Goal: Task Accomplishment & Management: Complete application form

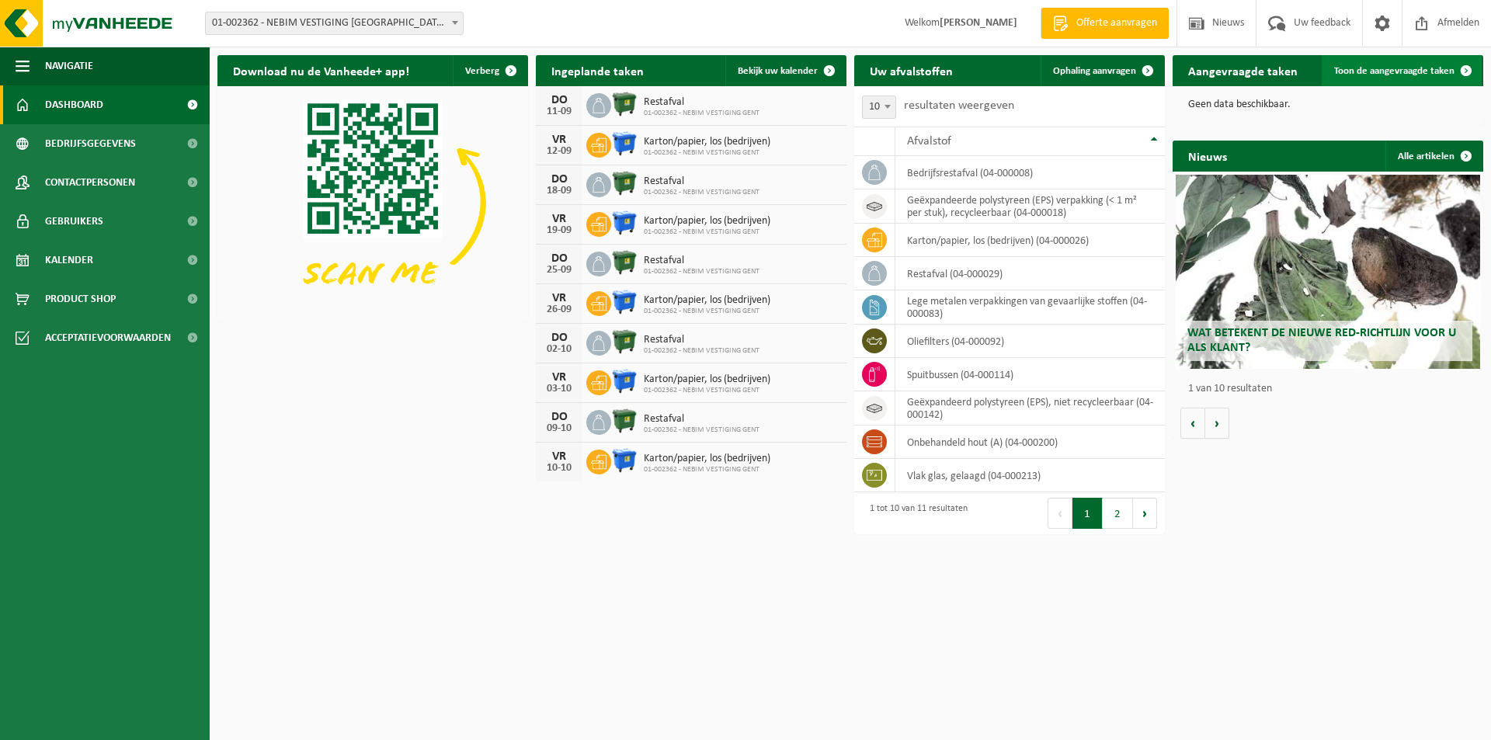
click at [1366, 75] on span "Toon de aangevraagde taken" at bounding box center [1394, 71] width 120 height 10
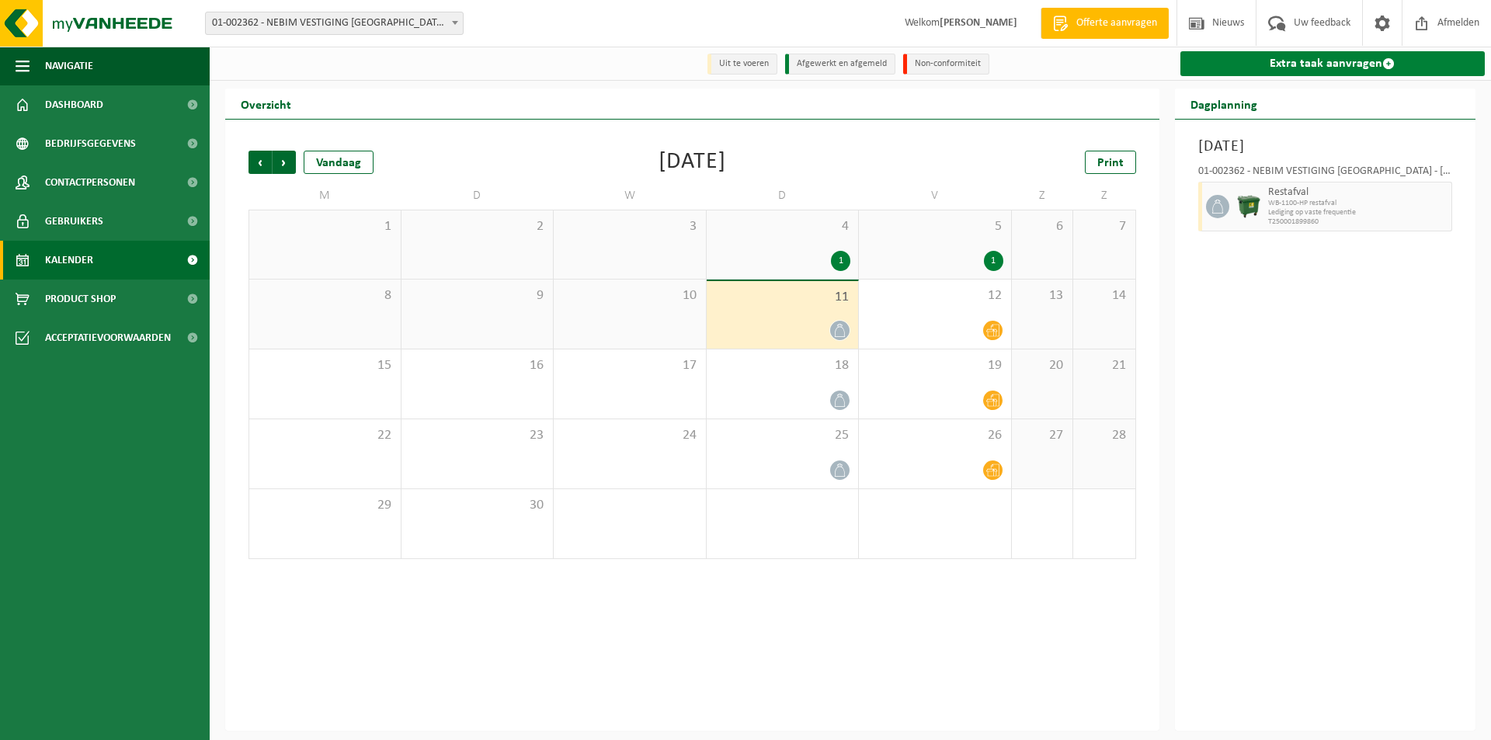
click at [1302, 64] on link "Extra taak aanvragen" at bounding box center [1332, 63] width 305 height 25
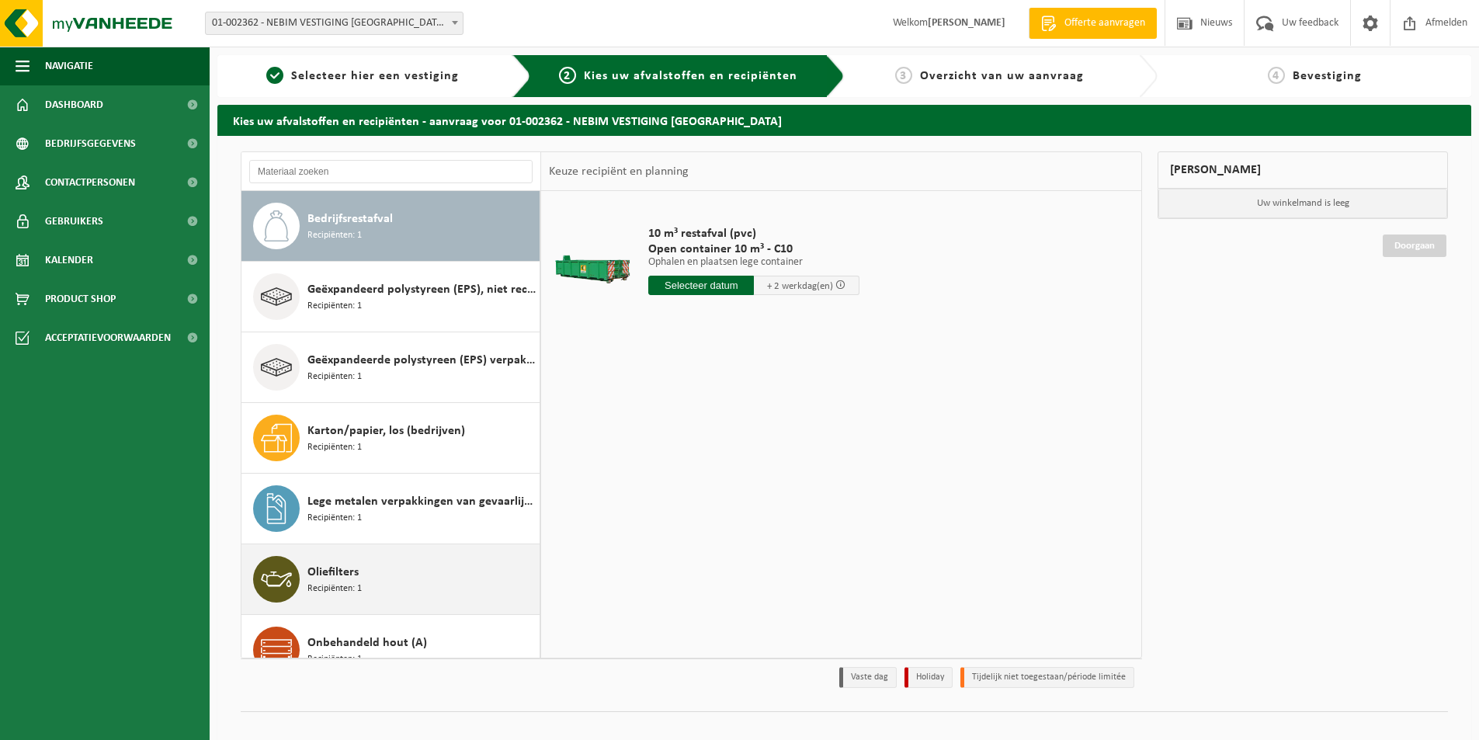
click at [356, 578] on span "Oliefilters" at bounding box center [332, 572] width 51 height 19
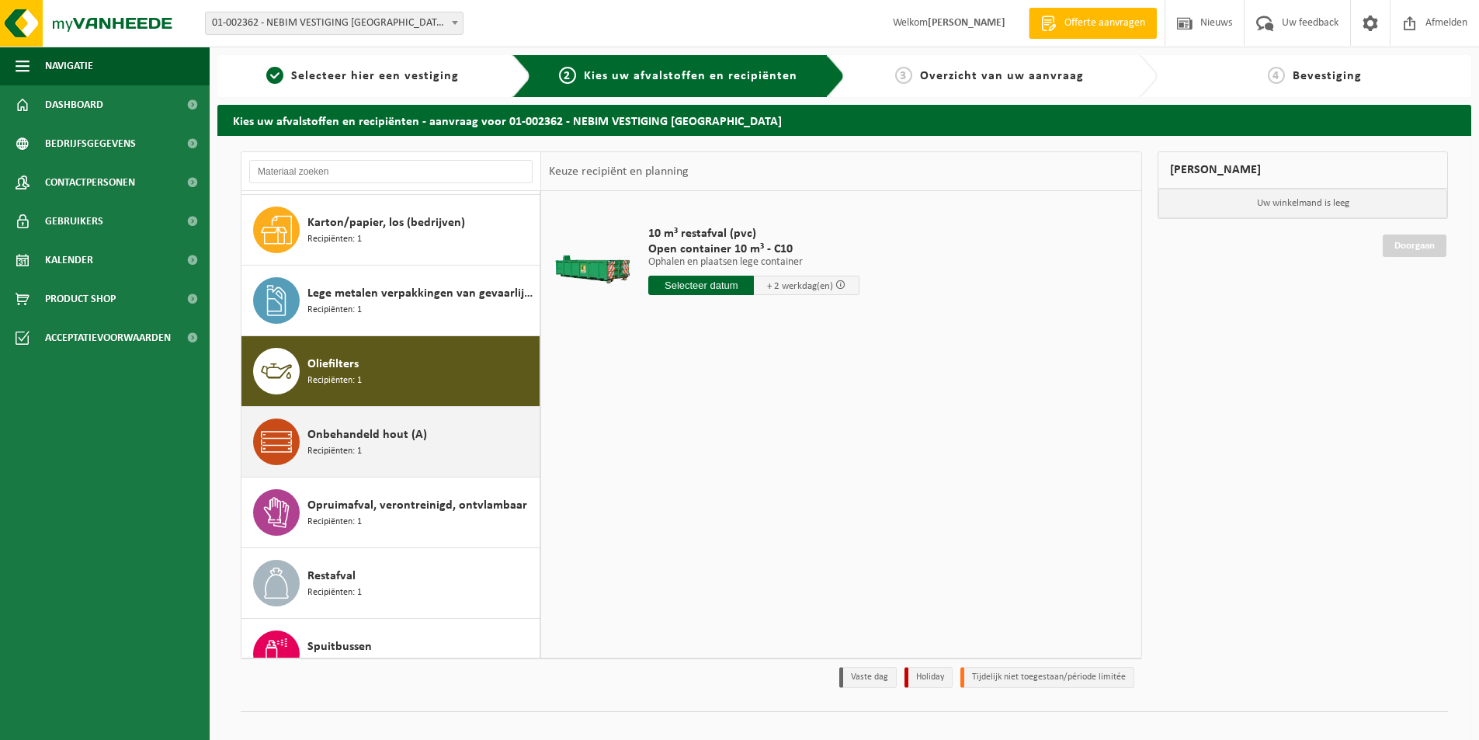
scroll to position [310, 0]
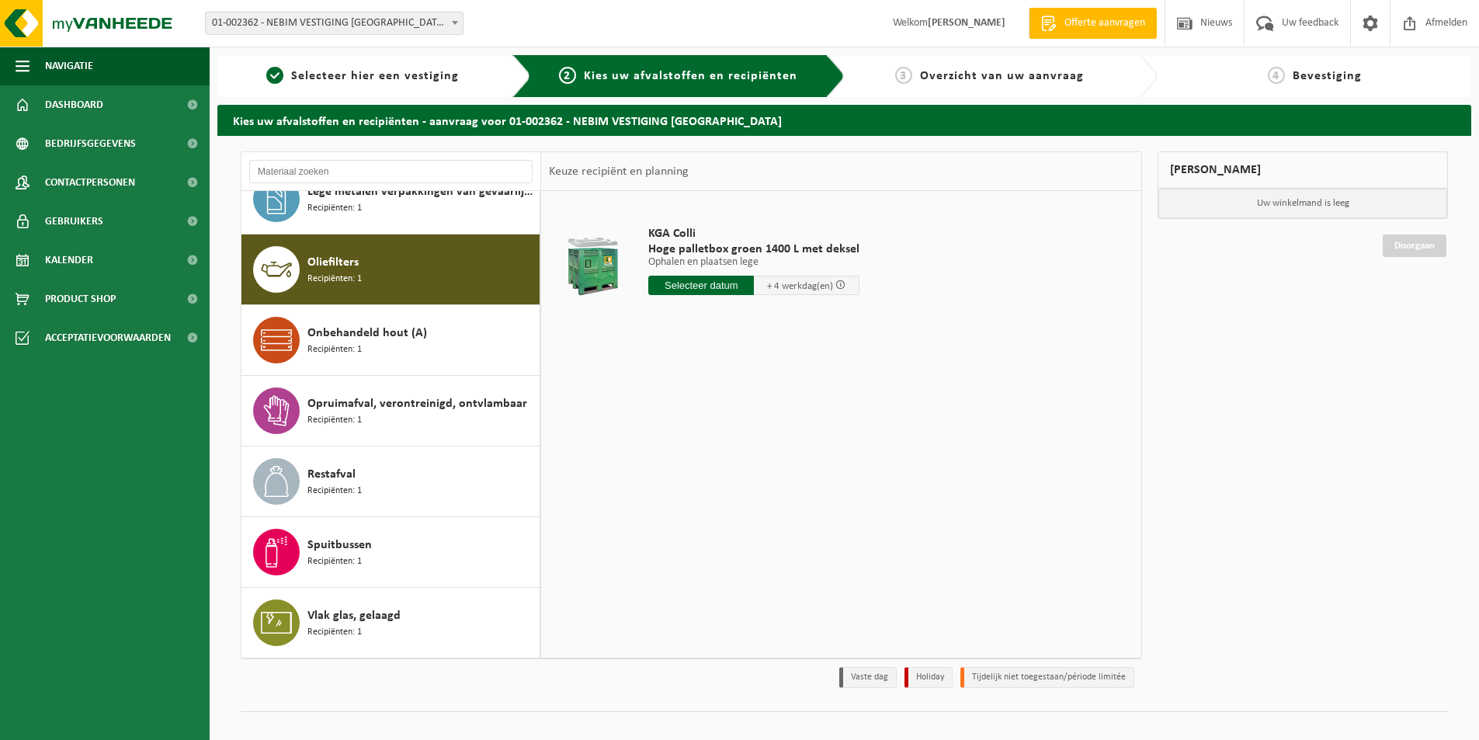
click at [711, 284] on input "text" at bounding box center [701, 285] width 106 height 19
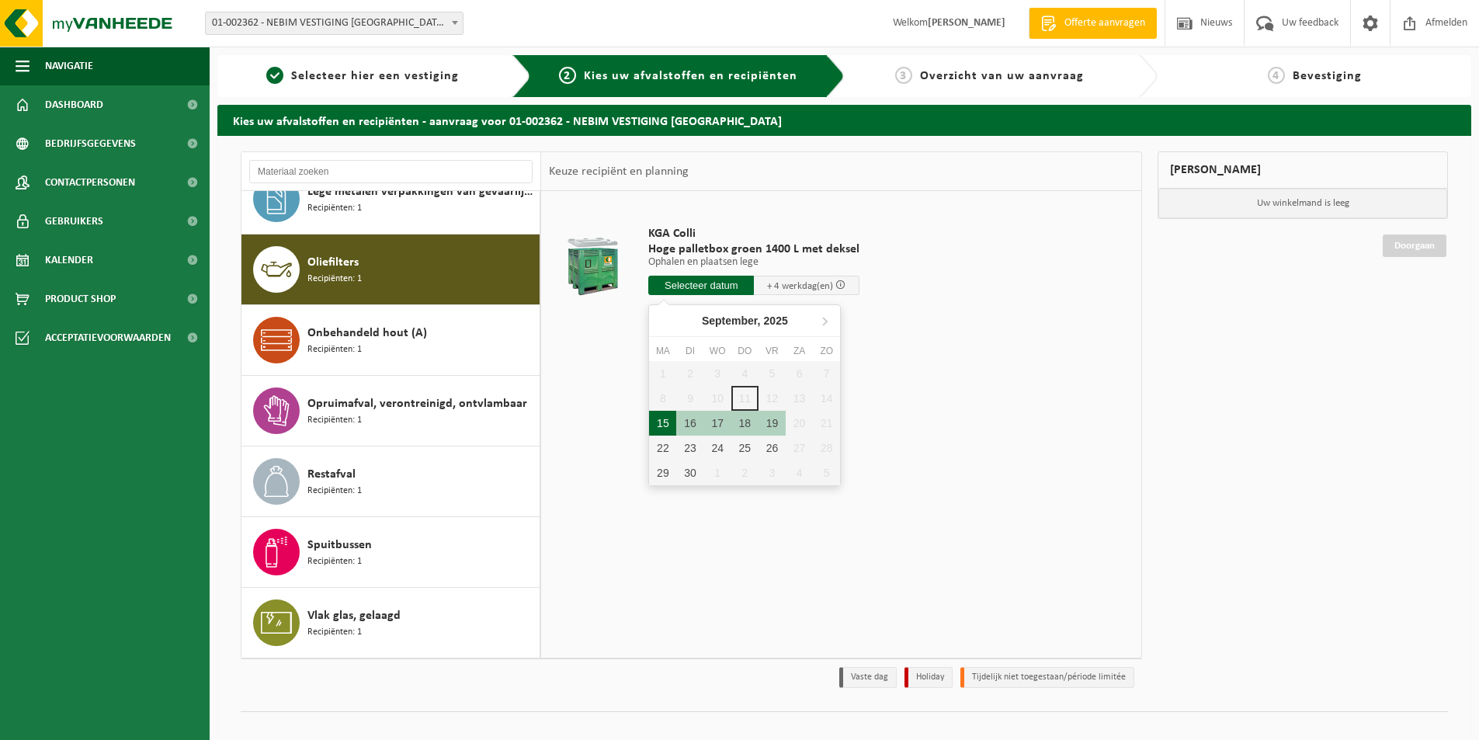
click at [670, 421] on div "15" at bounding box center [662, 423] width 27 height 25
type input "Van [DATE]"
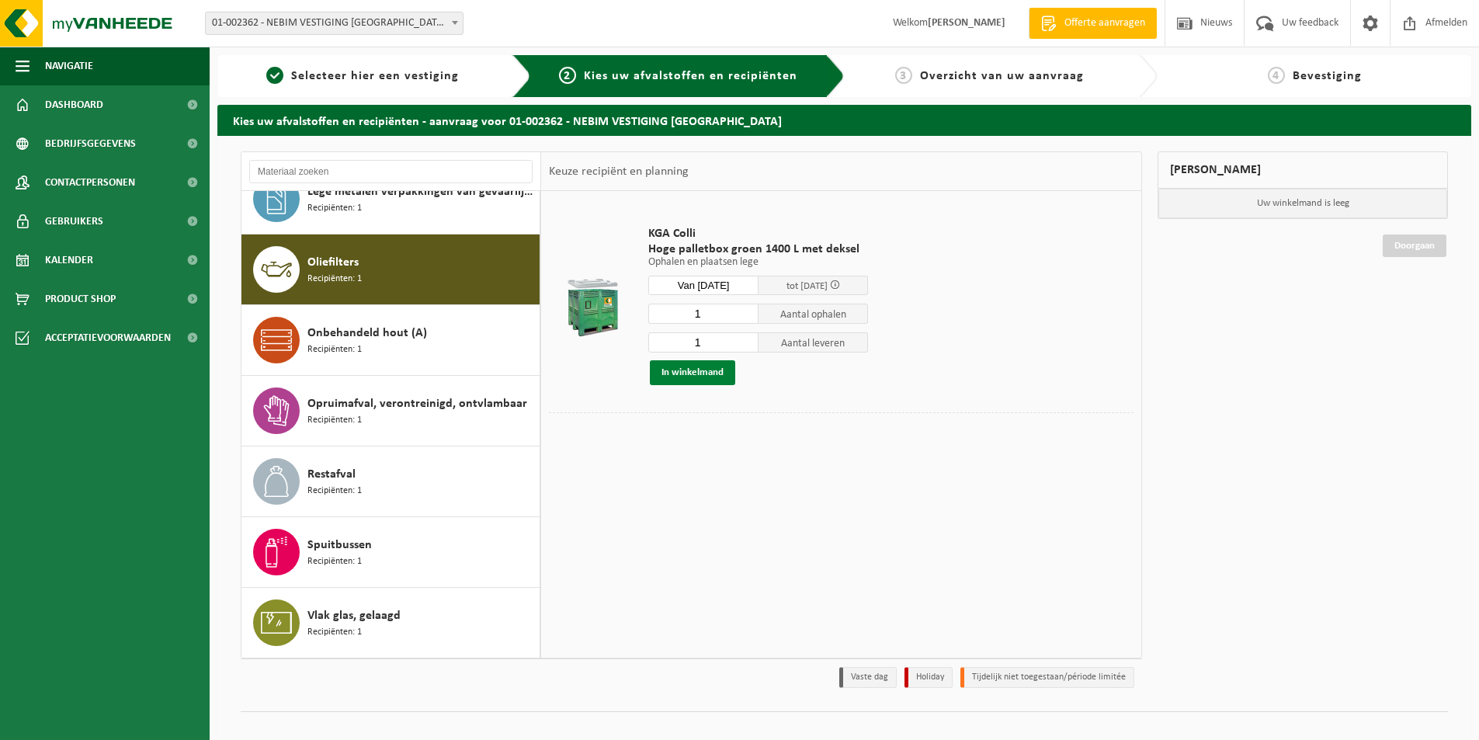
click at [708, 371] on button "In winkelmand" at bounding box center [692, 372] width 85 height 25
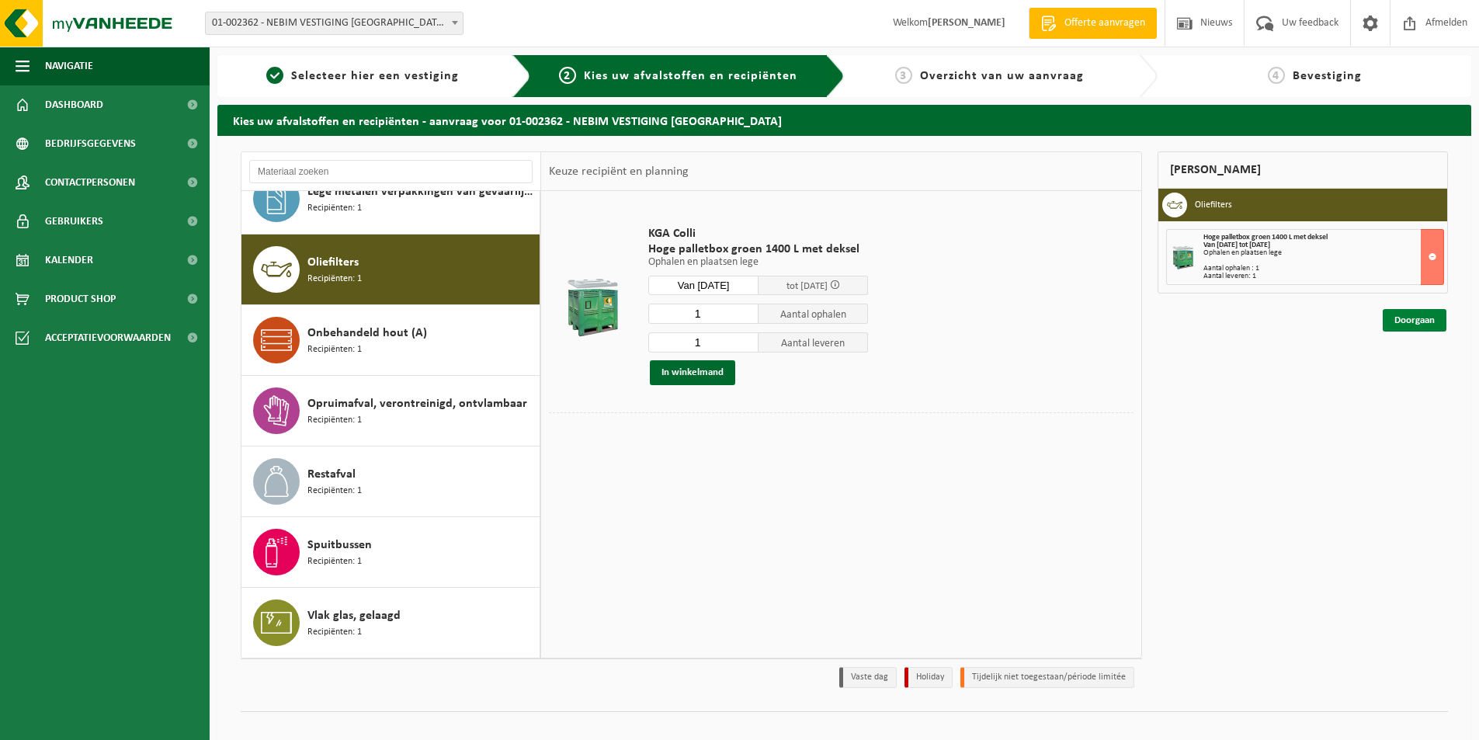
click at [1432, 321] on link "Doorgaan" at bounding box center [1415, 320] width 64 height 23
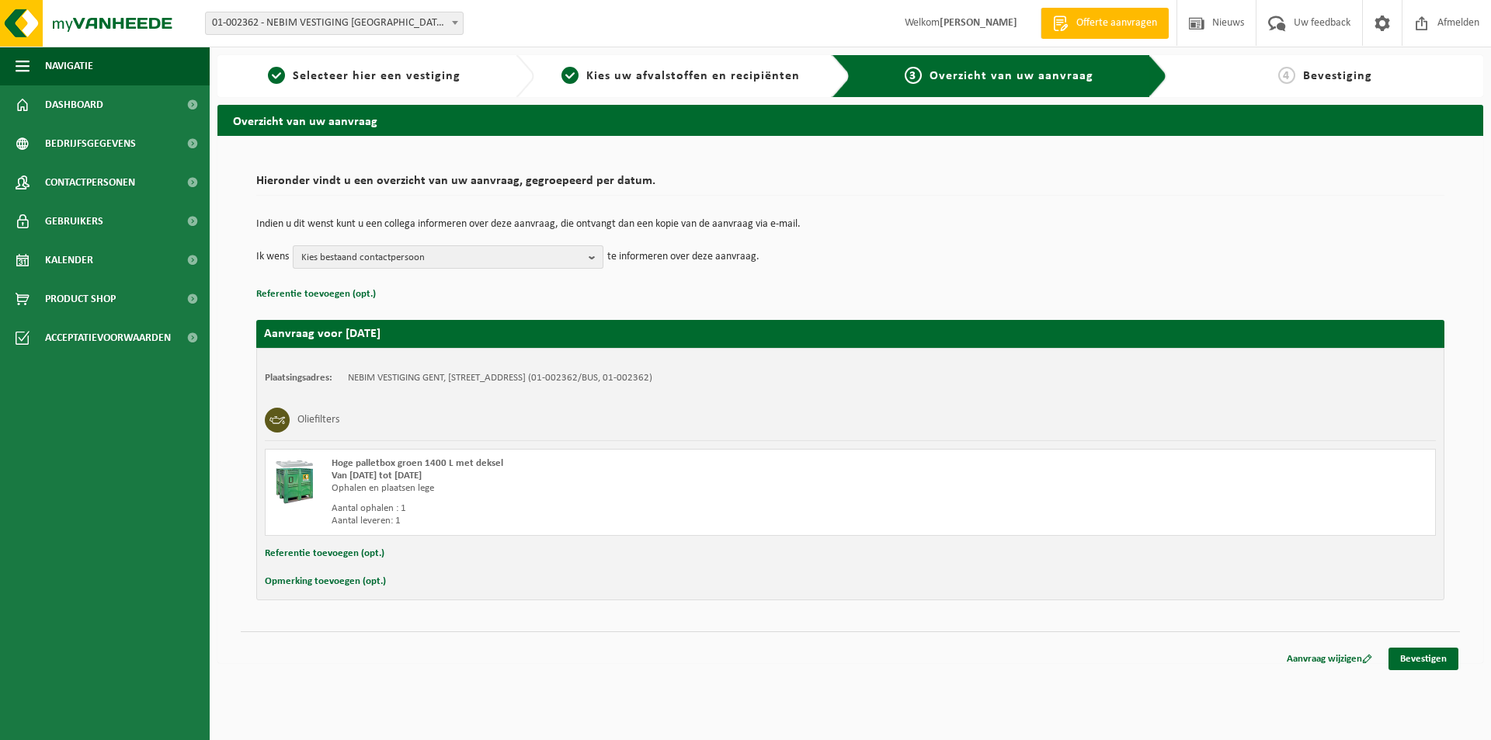
click at [426, 264] on span "Kies bestaand contactpersoon" at bounding box center [441, 257] width 281 height 23
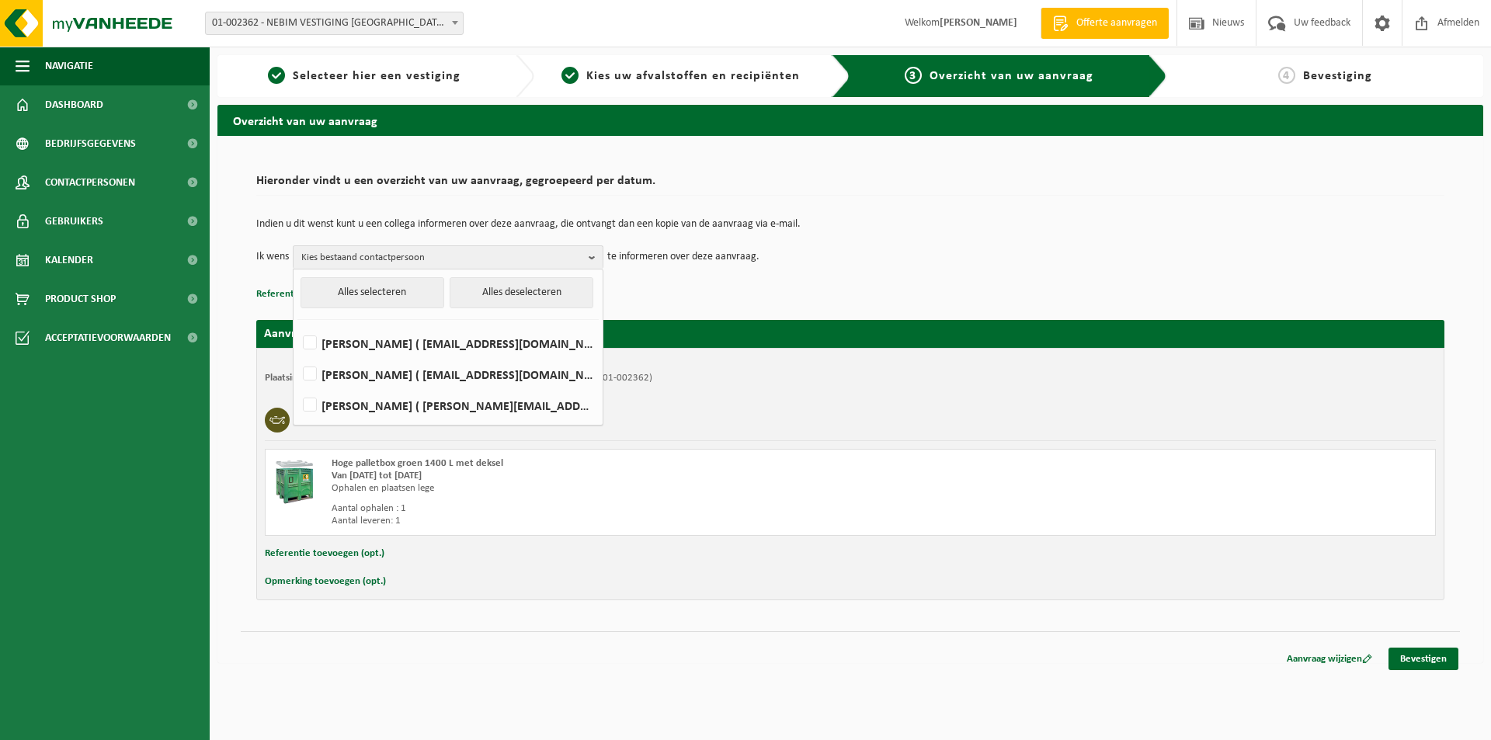
click at [912, 252] on td "Ik wens Kies bestaand contactpersoon Alles selecteren Alles deselecteren NATASH…" at bounding box center [850, 256] width 1188 height 23
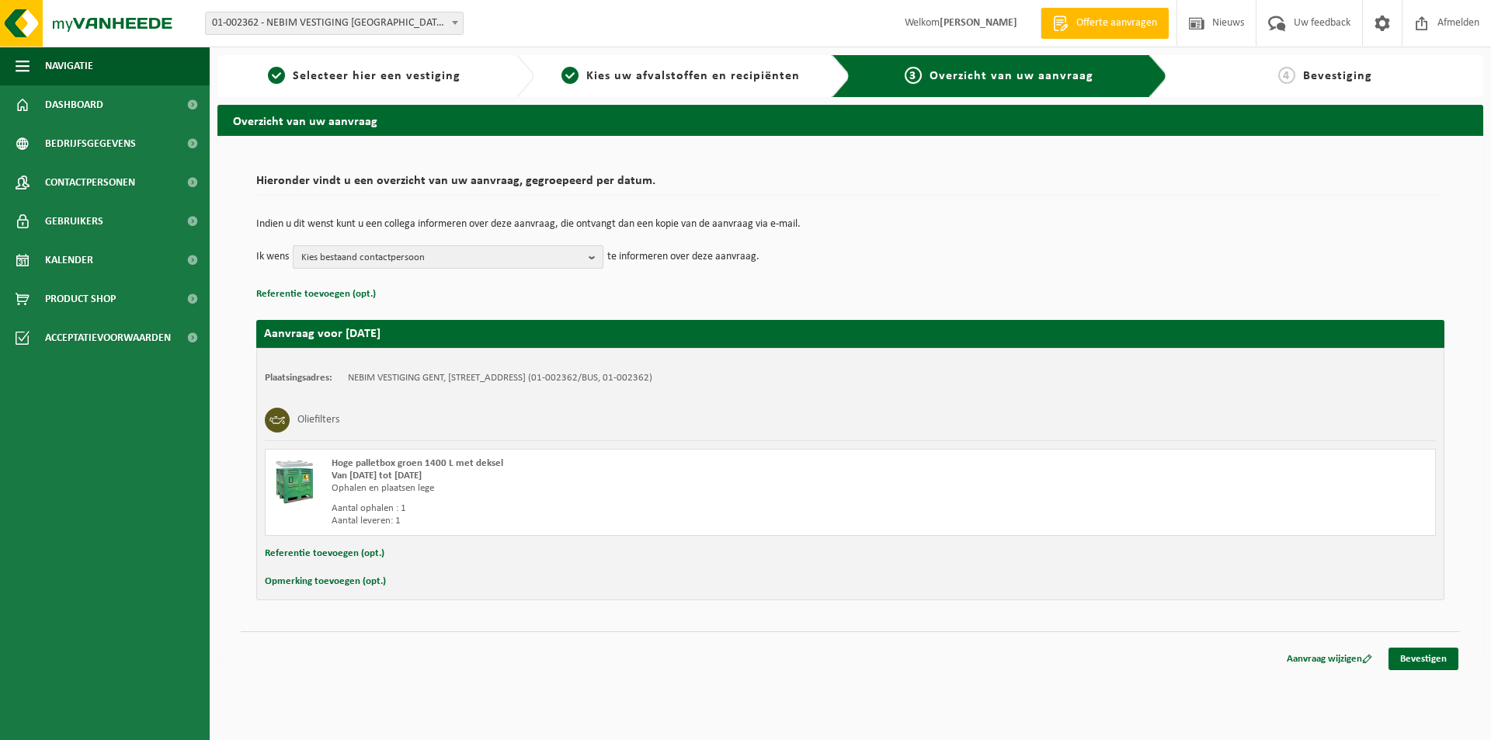
click at [443, 266] on span "Kies bestaand contactpersoon" at bounding box center [441, 257] width 281 height 23
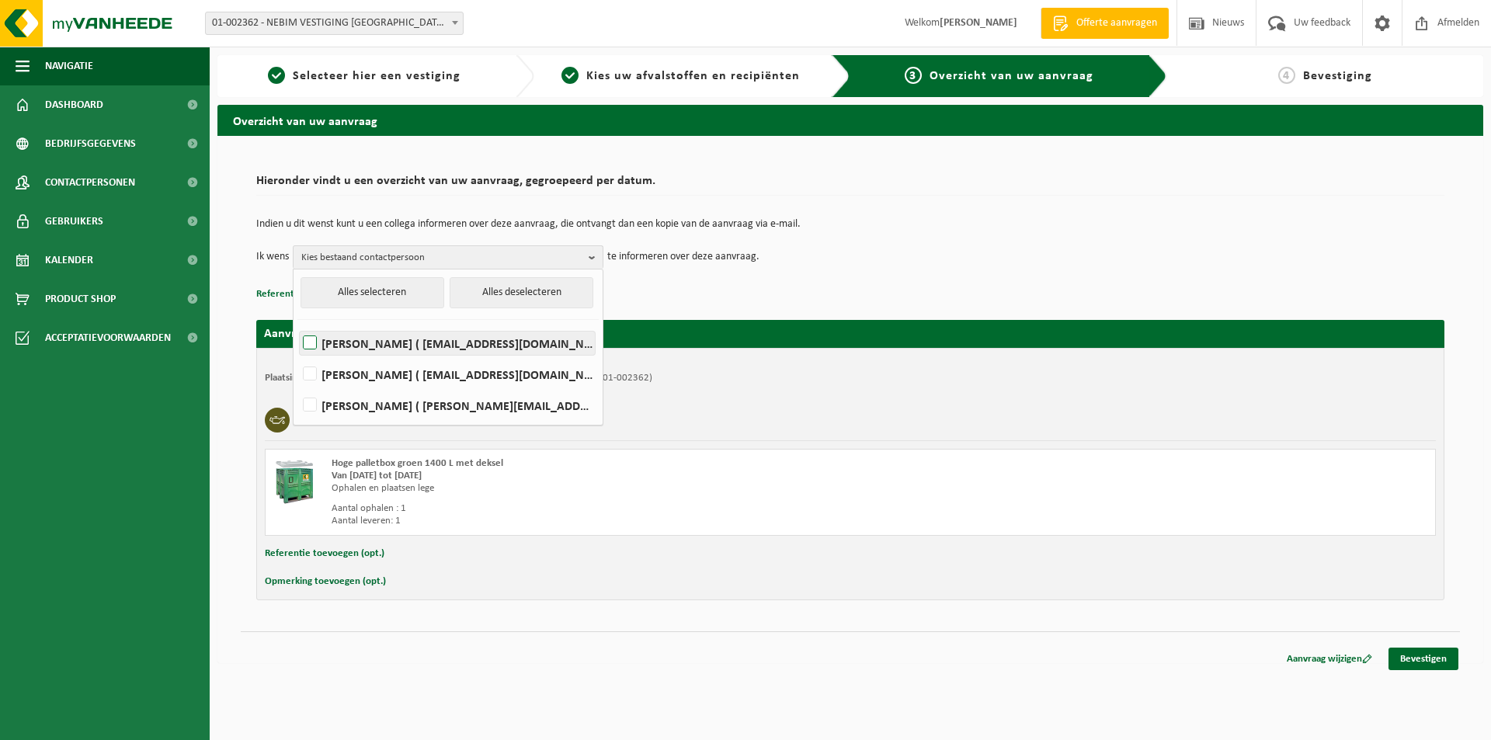
click at [369, 338] on label "NATASHA DE VLEESSCHAUWER ( natasha.de.vleesschauwer@nebim.eu )" at bounding box center [447, 343] width 295 height 23
click at [297, 324] on input "NATASHA DE VLEESSCHAUWER ( natasha.de.vleesschauwer@nebim.eu )" at bounding box center [297, 323] width 1 height 1
checkbox input "true"
click at [1422, 663] on link "Bevestigen" at bounding box center [1423, 659] width 70 height 23
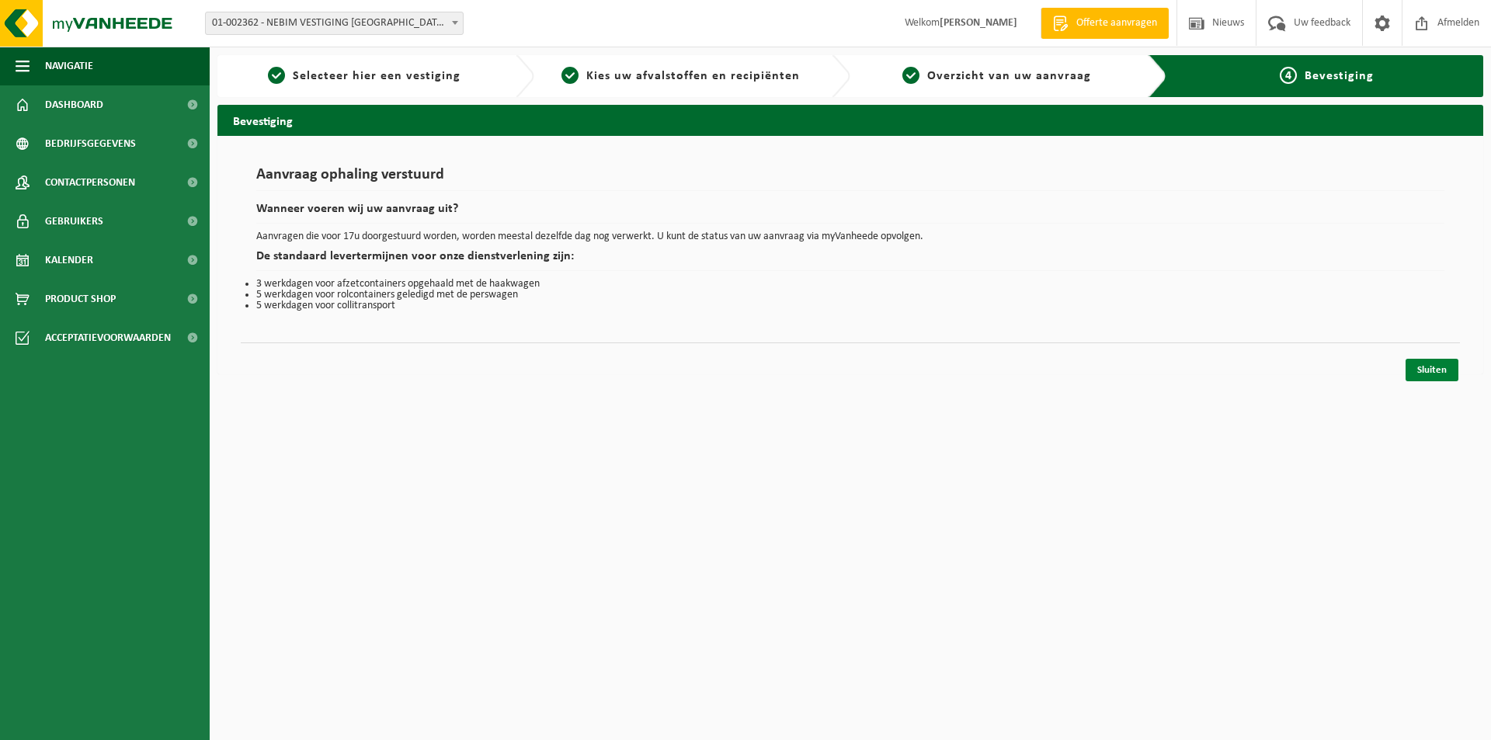
click at [1444, 374] on link "Sluiten" at bounding box center [1431, 370] width 53 height 23
